Goal: Check status: Check status

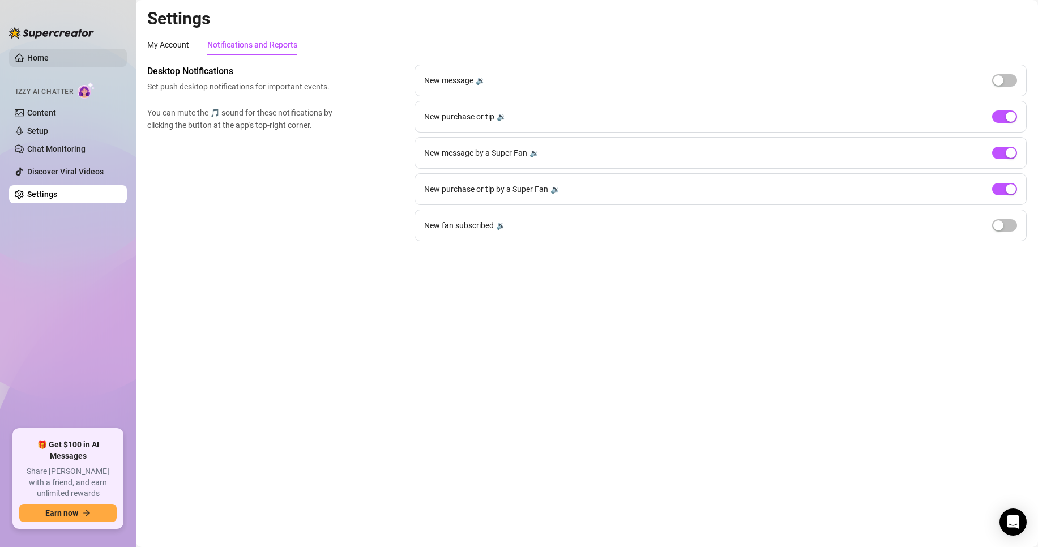
click at [49, 61] on link "Home" at bounding box center [38, 57] width 22 height 9
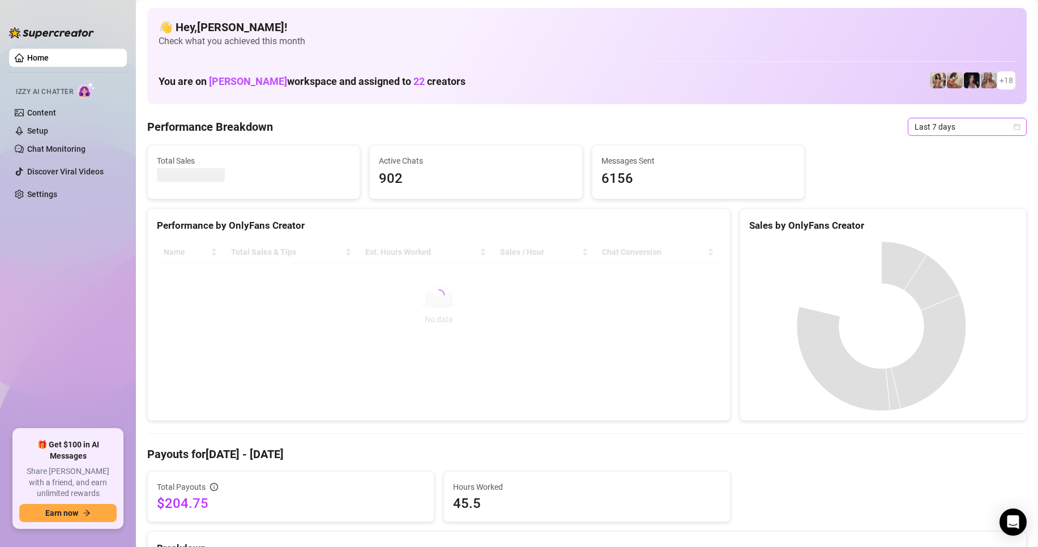
click at [946, 123] on span "Last 7 days" at bounding box center [967, 126] width 105 height 17
click at [932, 229] on div "Custom date" at bounding box center [958, 222] width 114 height 18
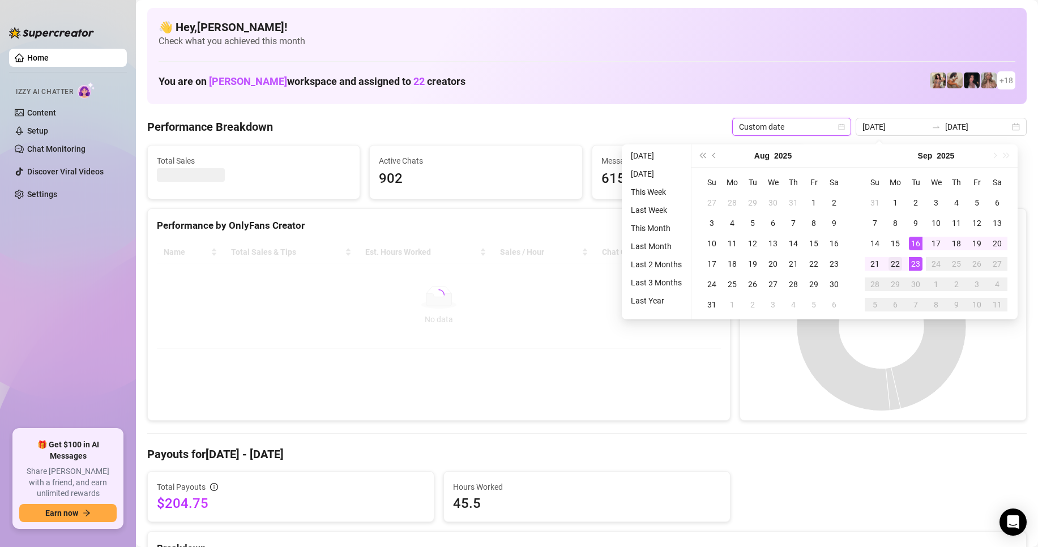
type input "[DATE]"
click at [903, 265] on td "22" at bounding box center [895, 264] width 20 height 20
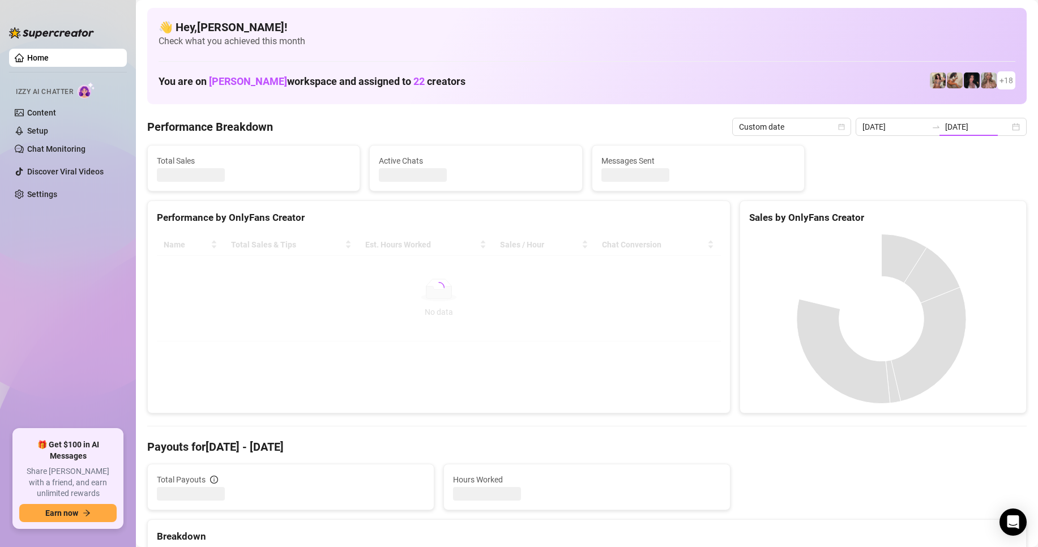
type input "[DATE]"
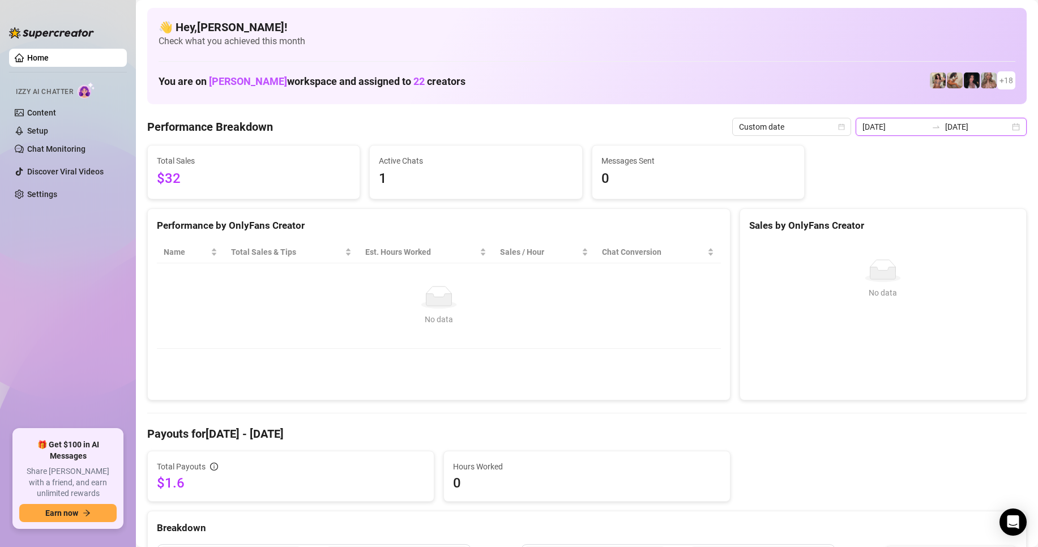
click at [904, 126] on input "[DATE]" at bounding box center [895, 127] width 65 height 12
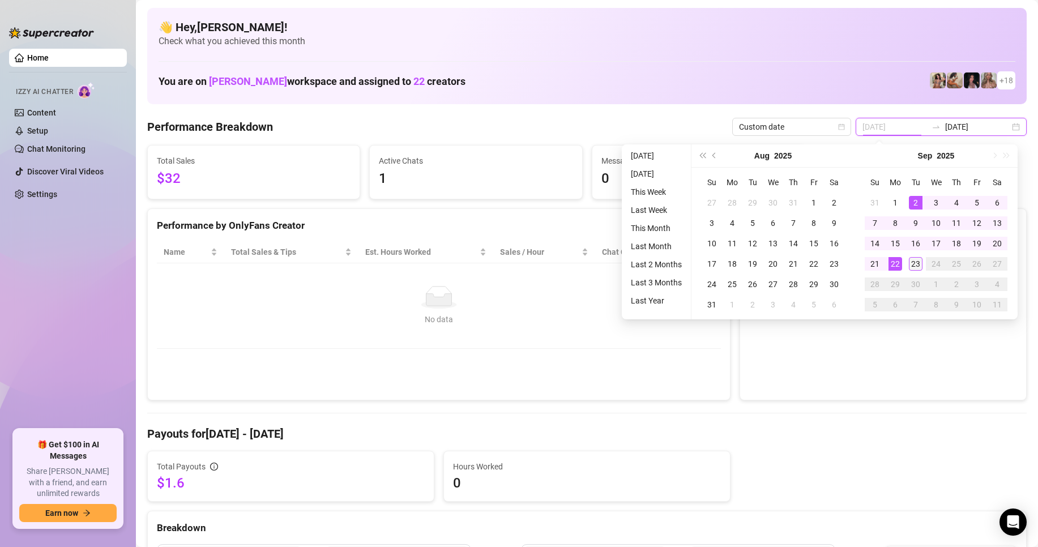
type input "[DATE]"
click at [916, 261] on div "23" at bounding box center [916, 264] width 14 height 14
type input "[DATE]"
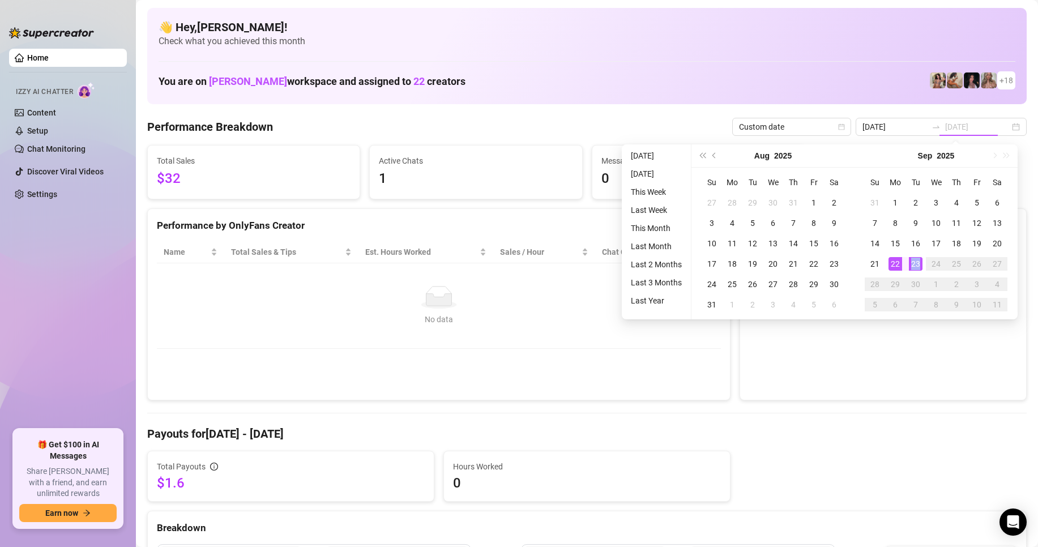
type input "[DATE]"
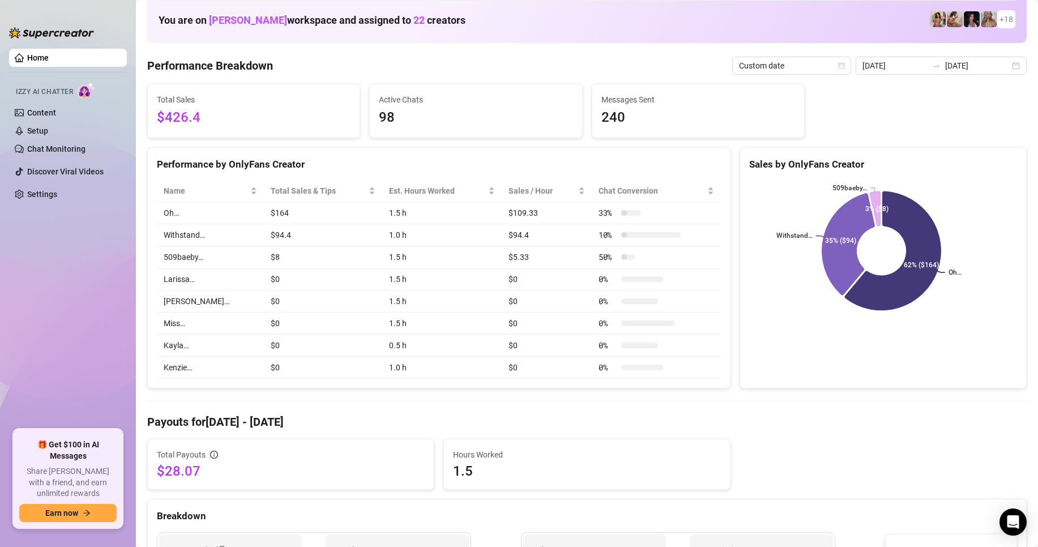
scroll to position [57, 0]
